Goal: Task Accomplishment & Management: Manage account settings

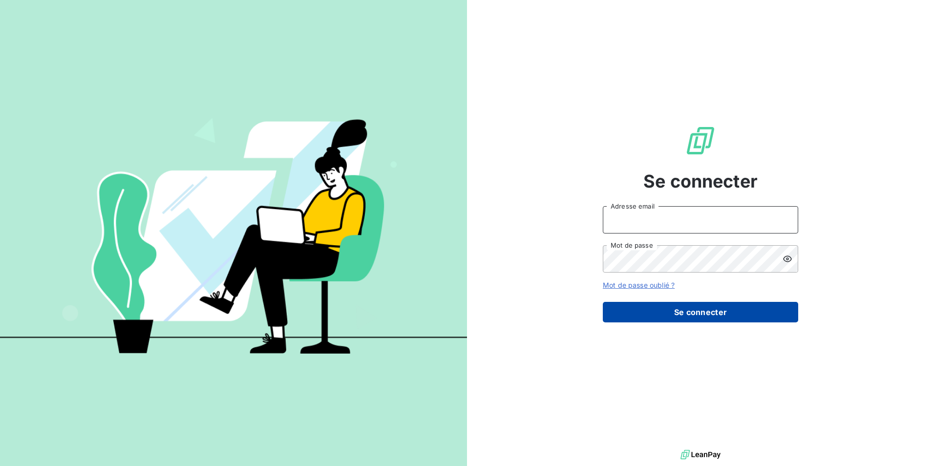
type input "[EMAIL_ADDRESS][DOMAIN_NAME]"
click at [715, 310] on button "Se connecter" at bounding box center [700, 312] width 195 height 21
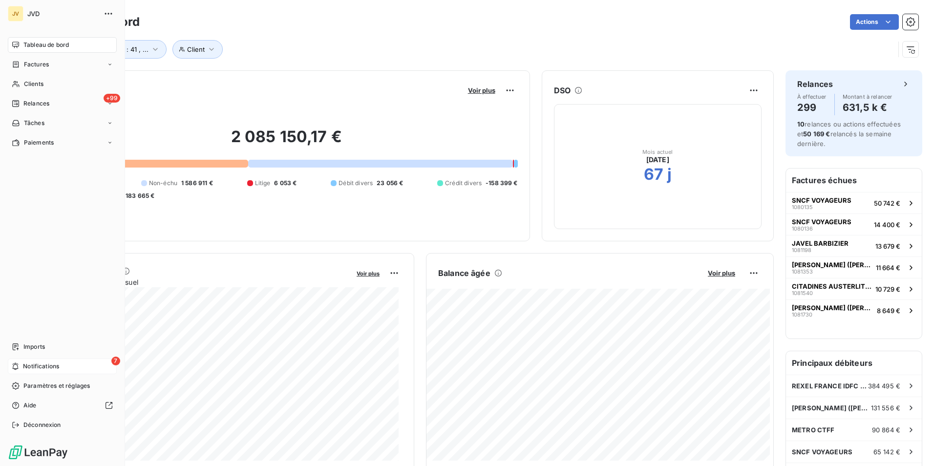
click at [37, 369] on span "Notifications" at bounding box center [41, 366] width 36 height 9
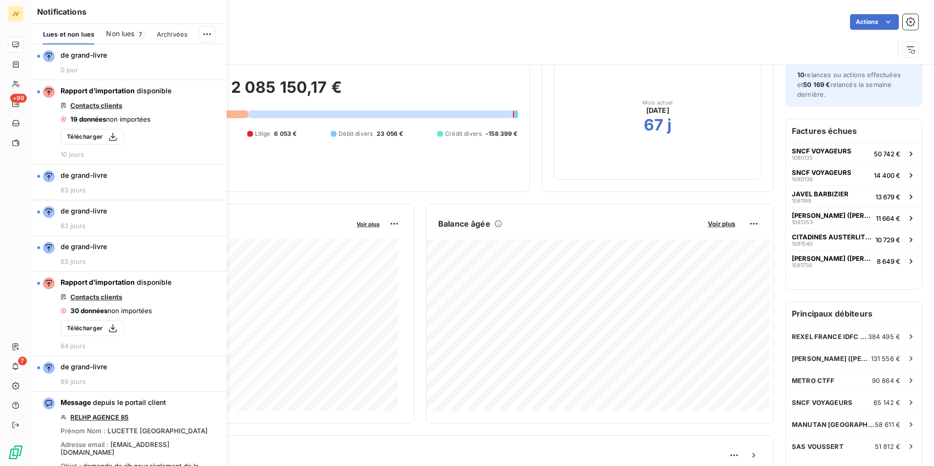
click at [393, 38] on div "Client type de client : 41 , ..." at bounding box center [483, 45] width 872 height 26
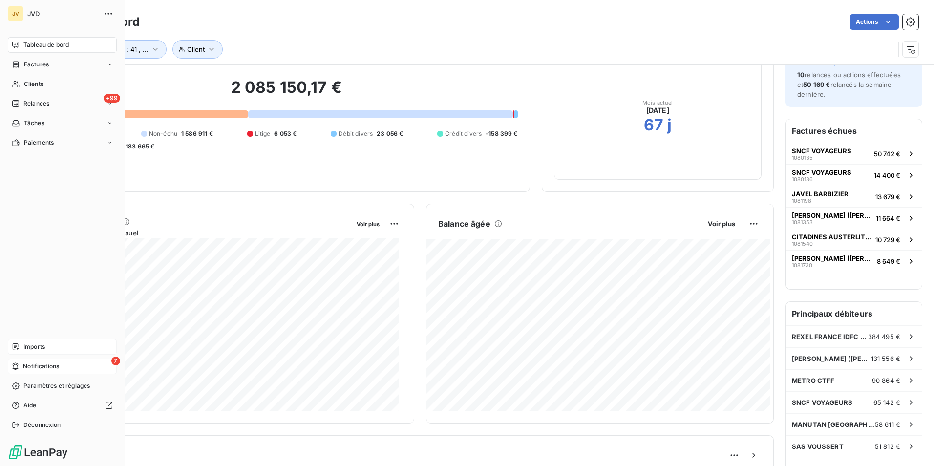
click at [43, 346] on span "Imports" at bounding box center [34, 347] width 22 height 9
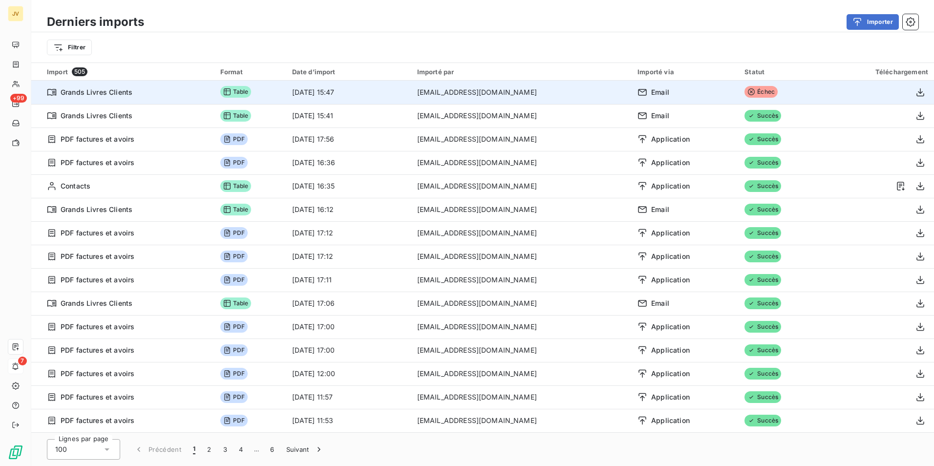
click at [754, 94] on span "Échec" at bounding box center [761, 92] width 33 height 12
click at [745, 88] on span "Échec" at bounding box center [761, 92] width 33 height 12
click at [745, 89] on span "Échec" at bounding box center [761, 92] width 33 height 12
click at [916, 92] on icon "button" at bounding box center [921, 92] width 10 height 10
click at [916, 93] on icon "button" at bounding box center [921, 92] width 10 height 10
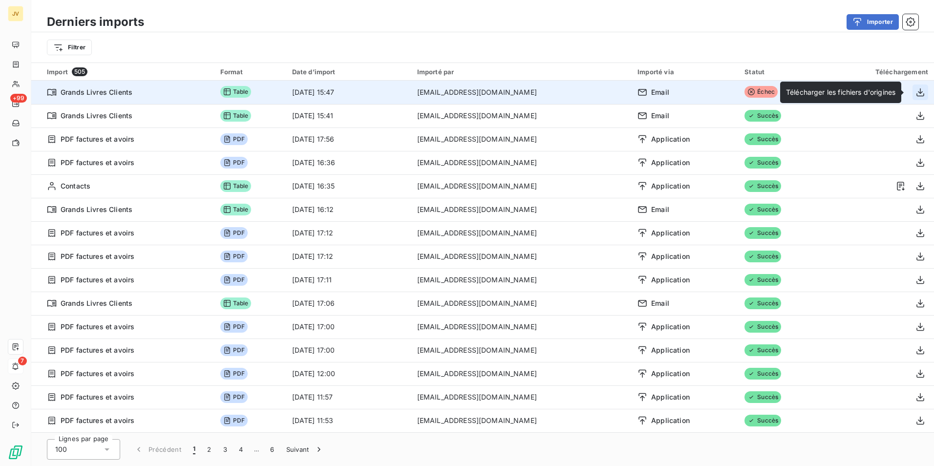
click at [916, 93] on icon "button" at bounding box center [921, 92] width 10 height 10
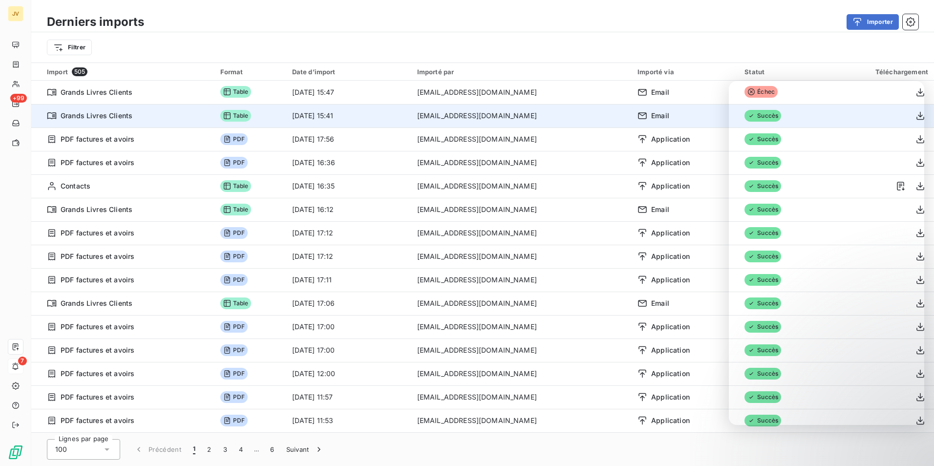
click at [108, 116] on span "Grands Livres Clients" at bounding box center [97, 116] width 72 height 10
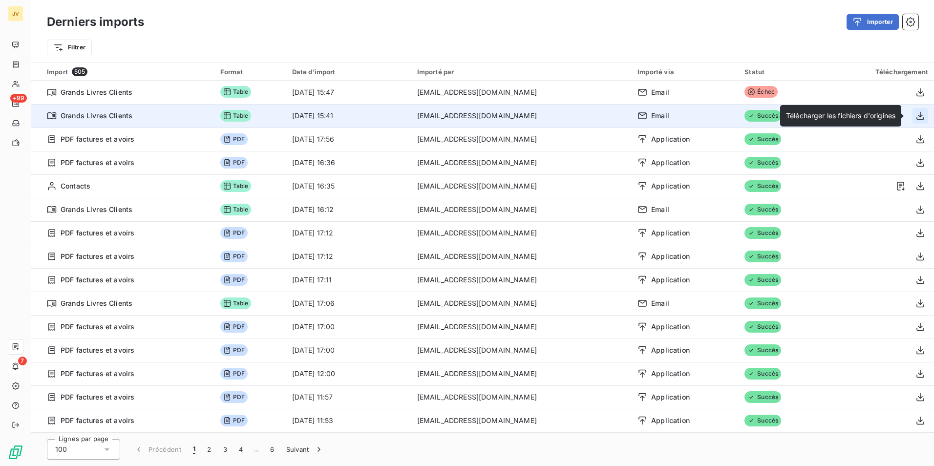
click at [918, 119] on icon "button" at bounding box center [921, 116] width 8 height 8
click at [919, 119] on icon "button" at bounding box center [921, 116] width 10 height 10
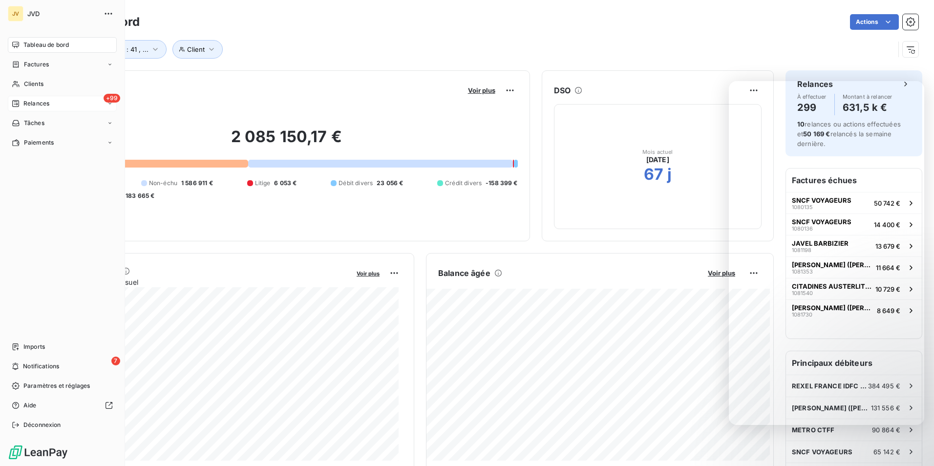
click at [35, 100] on span "Relances" at bounding box center [36, 103] width 26 height 9
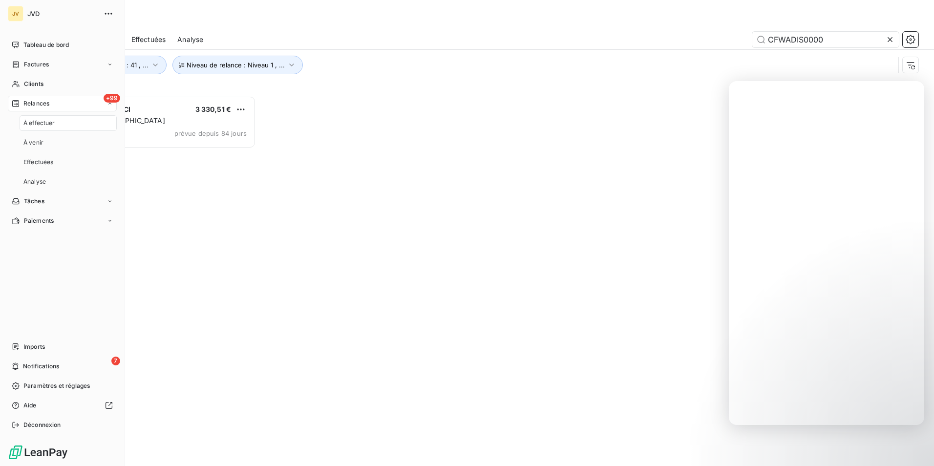
scroll to position [363, 202]
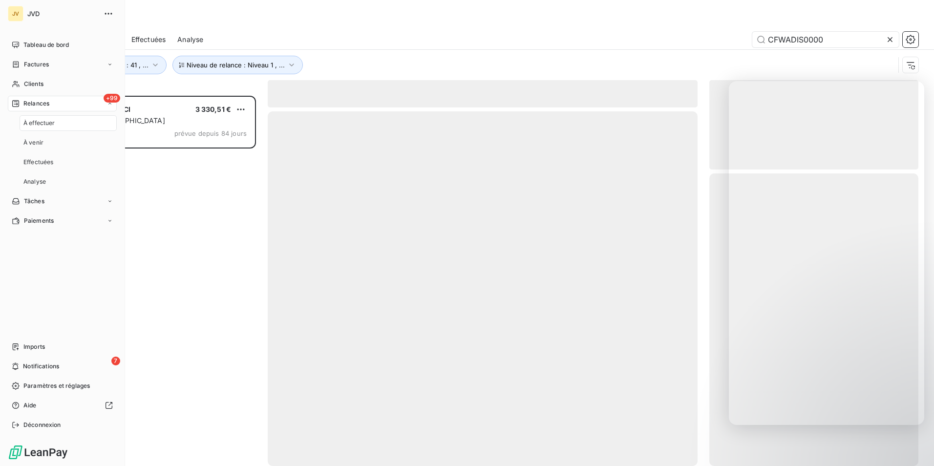
click at [29, 104] on span "Relances" at bounding box center [36, 103] width 26 height 9
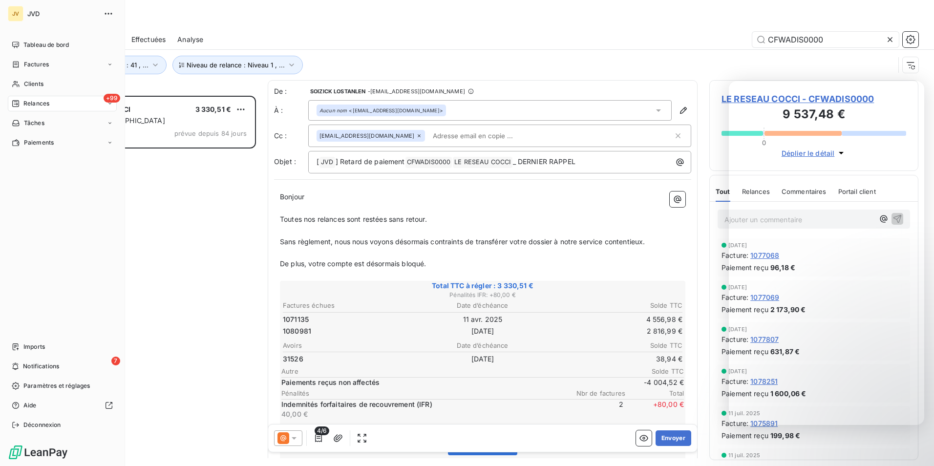
click at [20, 105] on div "Relances" at bounding box center [31, 103] width 38 height 9
click at [43, 396] on nav "Imports 7 Notifications Paramètres et réglages Aide Déconnexion" at bounding box center [62, 386] width 109 height 94
click at [45, 388] on span "Paramètres et réglages" at bounding box center [56, 386] width 66 height 9
click at [43, 389] on span "Paramètres et réglages" at bounding box center [56, 386] width 66 height 9
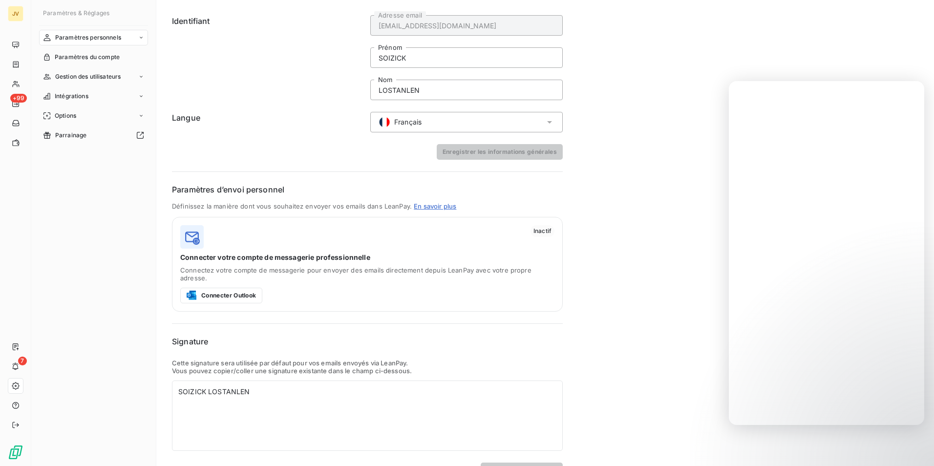
scroll to position [46, 0]
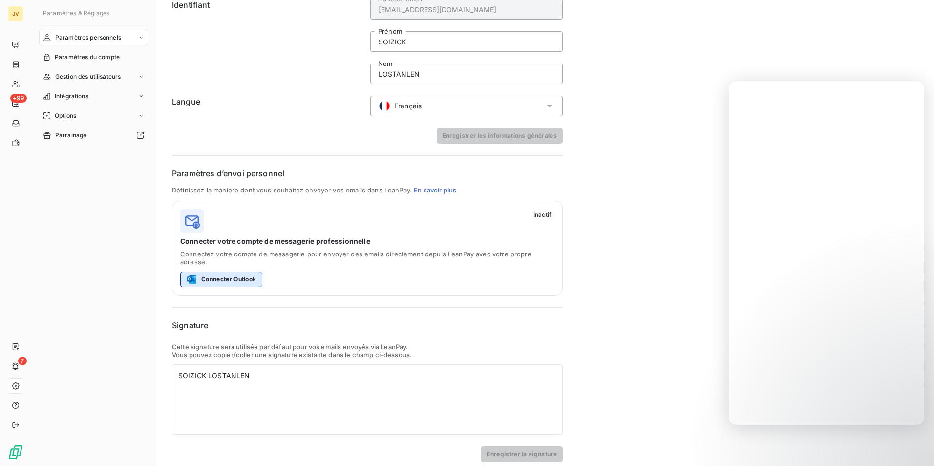
click at [229, 272] on button "Connecter Outlook" at bounding box center [221, 280] width 82 height 16
